Goal: Information Seeking & Learning: Learn about a topic

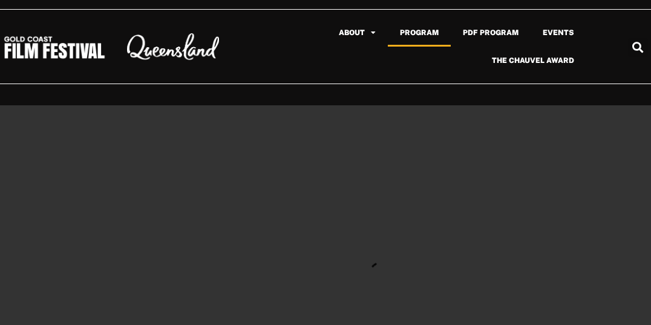
click at [416, 34] on link "Program" at bounding box center [419, 33] width 63 height 28
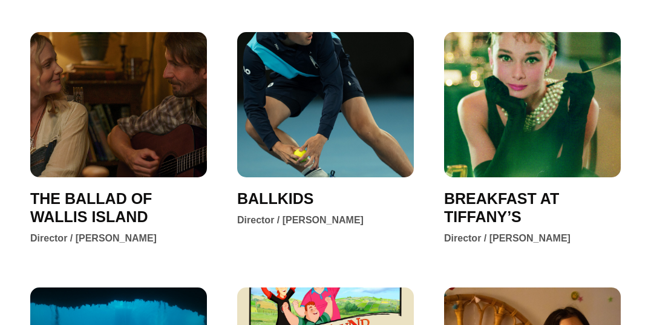
scroll to position [1133, 0]
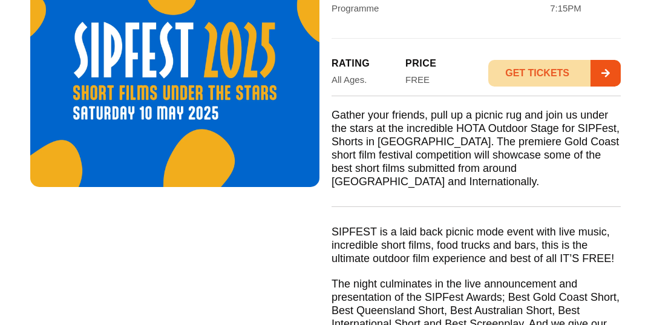
scroll to position [745, 0]
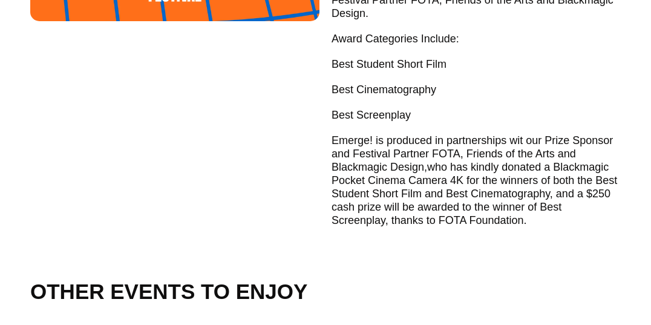
scroll to position [638, 0]
